Goal: Information Seeking & Learning: Learn about a topic

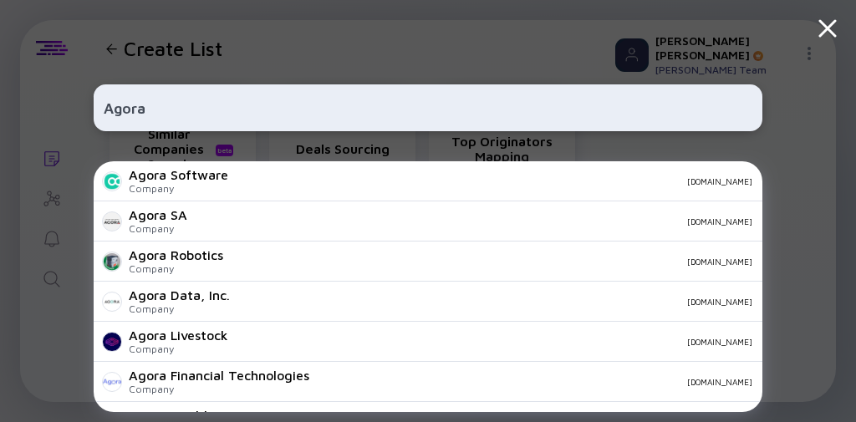
click at [222, 112] on input "Agora" at bounding box center [428, 108] width 648 height 30
click at [171, 109] on input "Agora" at bounding box center [428, 108] width 648 height 30
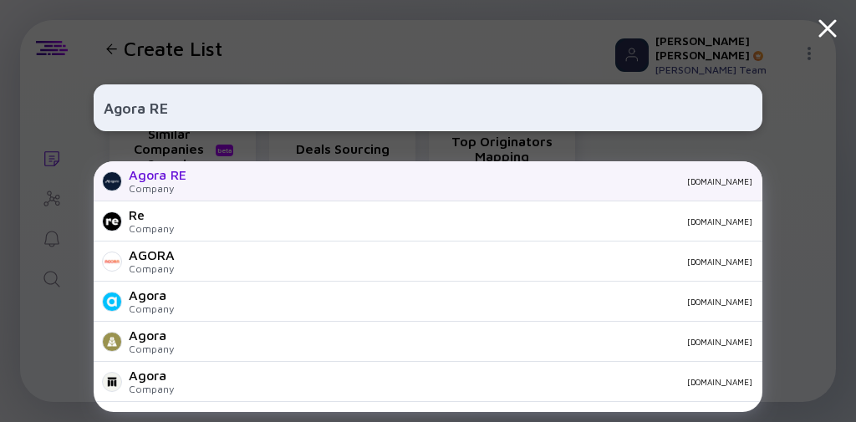
type input "Agora RE"
click at [295, 186] on div "Agora RE Company agorareal.com" at bounding box center [428, 181] width 668 height 40
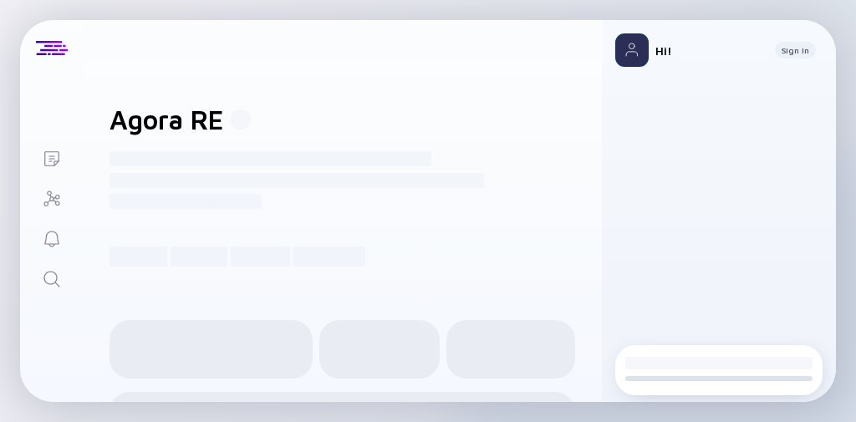
click at [297, 260] on div "Insights Funding Product Workforce" at bounding box center [341, 256] width 465 height 20
